Goal: Task Accomplishment & Management: Use online tool/utility

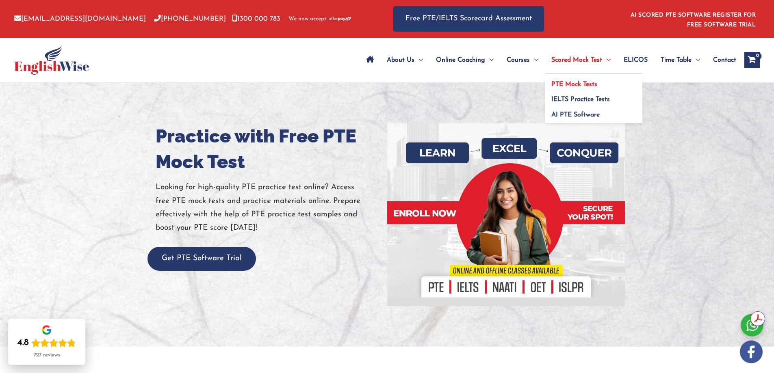
click at [569, 82] on span "PTE Mock Tests" at bounding box center [574, 84] width 46 height 6
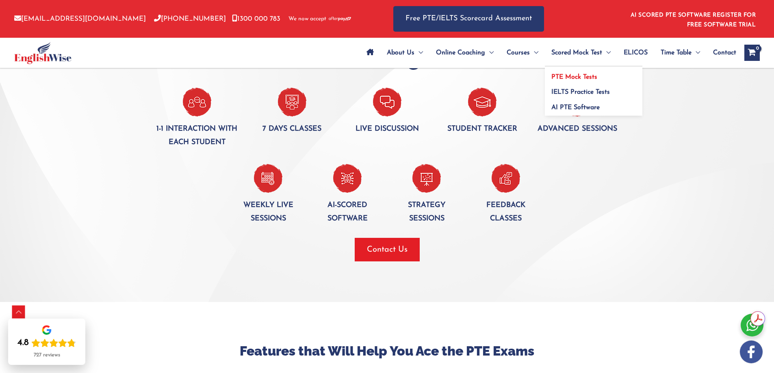
click at [574, 76] on span "PTE Mock Tests" at bounding box center [574, 77] width 46 height 6
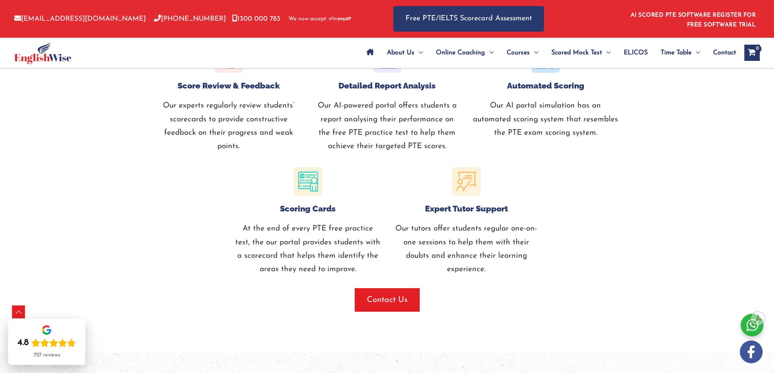
scroll to position [963, 0]
